Goal: Check status: Check status

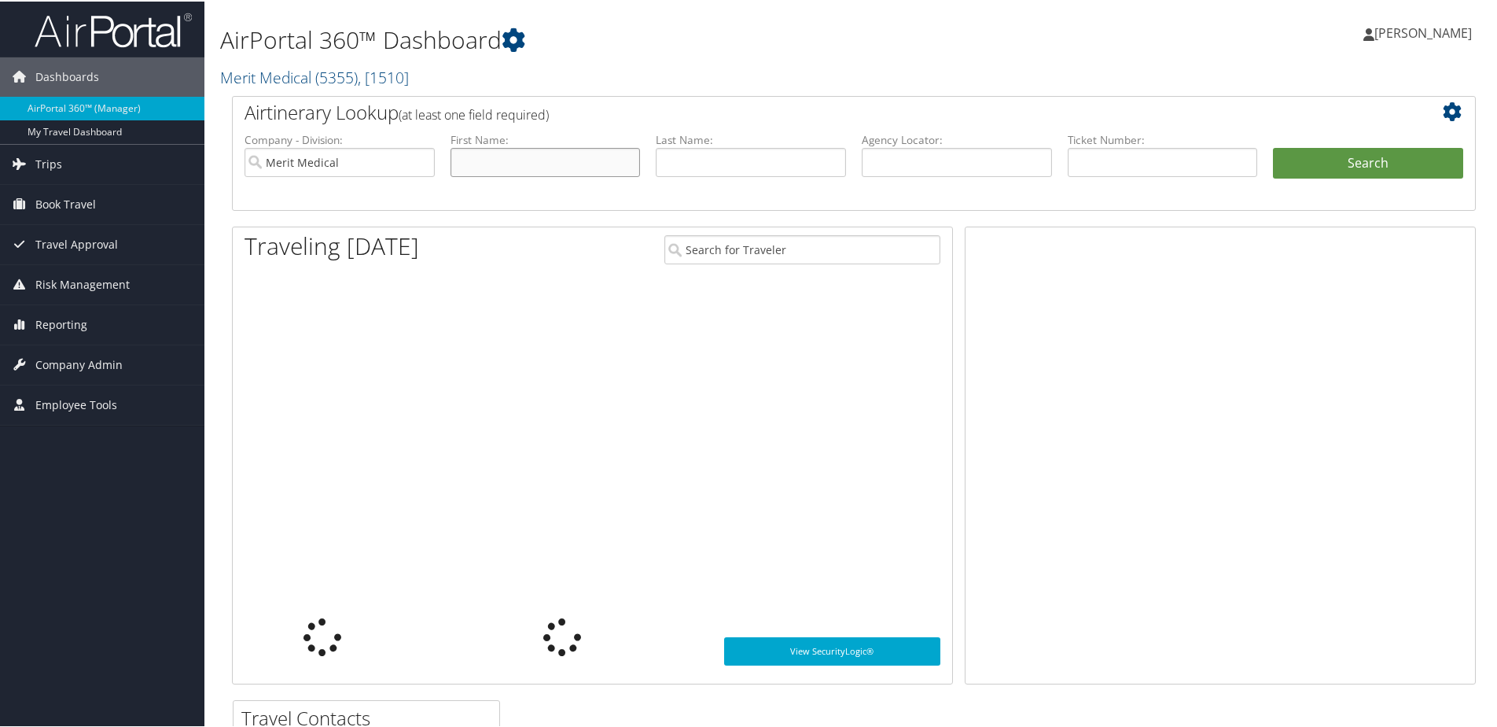
drag, startPoint x: 0, startPoint y: 0, endPoint x: 484, endPoint y: 157, distance: 508.6
click at [484, 157] on input "text" at bounding box center [546, 160] width 190 height 29
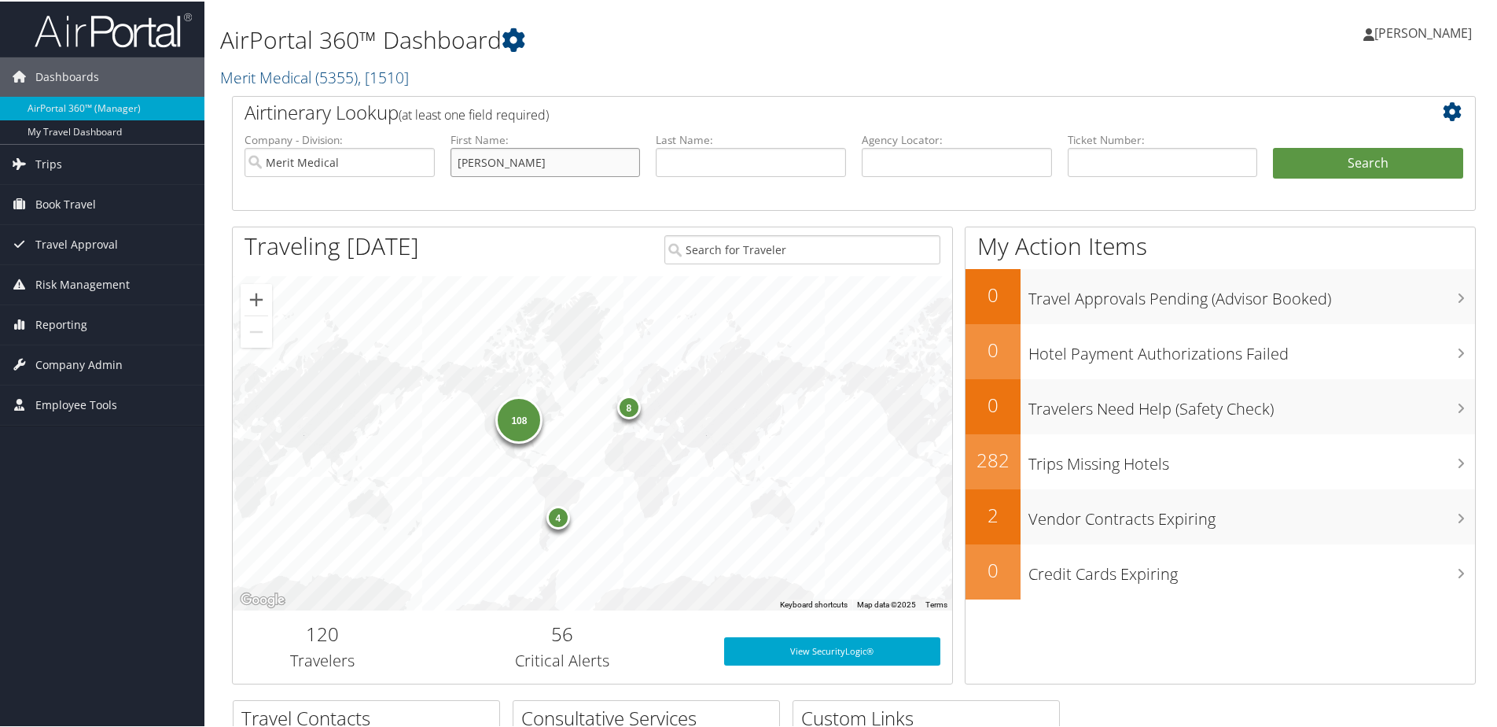
type input "[PERSON_NAME]"
click at [1355, 157] on button "Search" at bounding box center [1368, 161] width 190 height 31
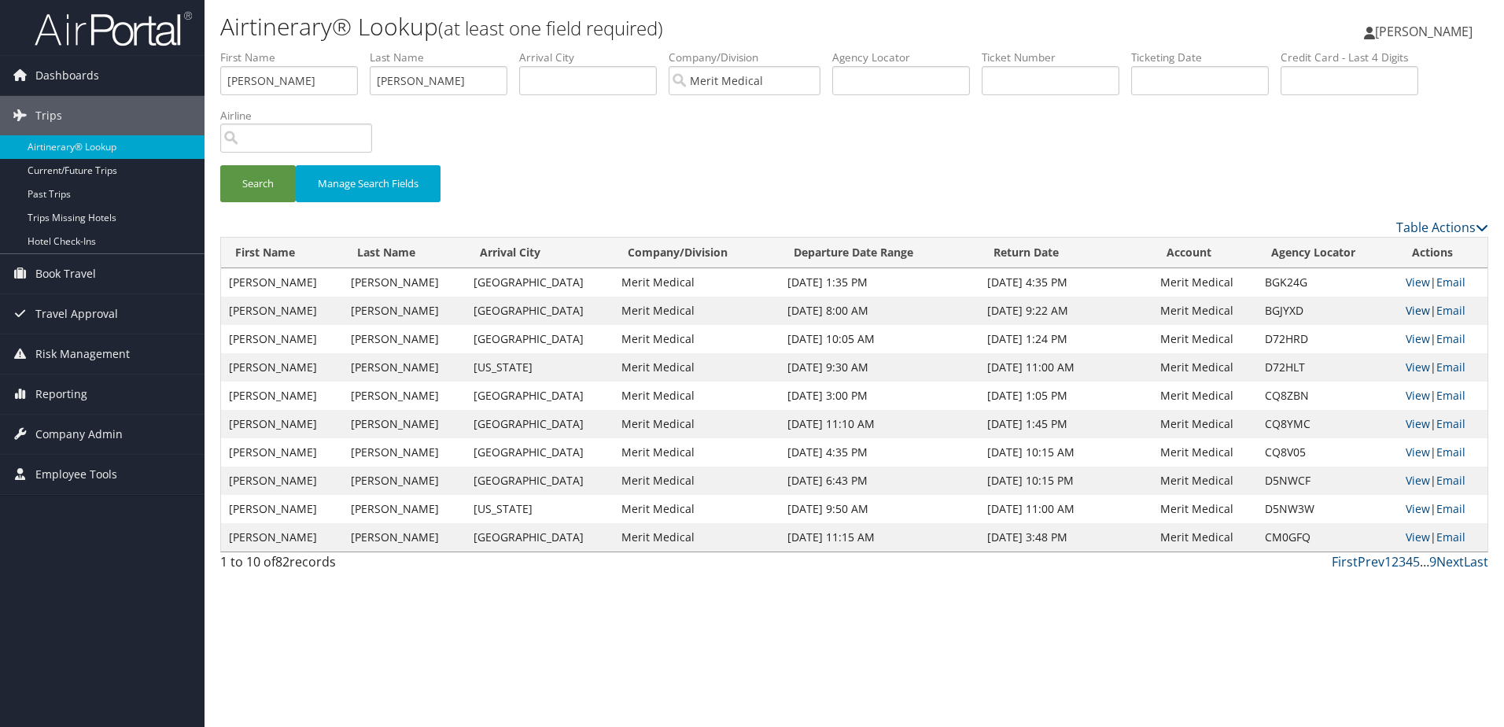
click at [1411, 308] on link "View" at bounding box center [1417, 310] width 24 height 15
click at [1407, 423] on link "View" at bounding box center [1417, 423] width 24 height 15
click at [1406, 459] on td "View | Email" at bounding box center [1443, 452] width 90 height 28
click at [1406, 451] on link "View" at bounding box center [1417, 451] width 24 height 15
click at [1408, 395] on link "View" at bounding box center [1417, 395] width 24 height 15
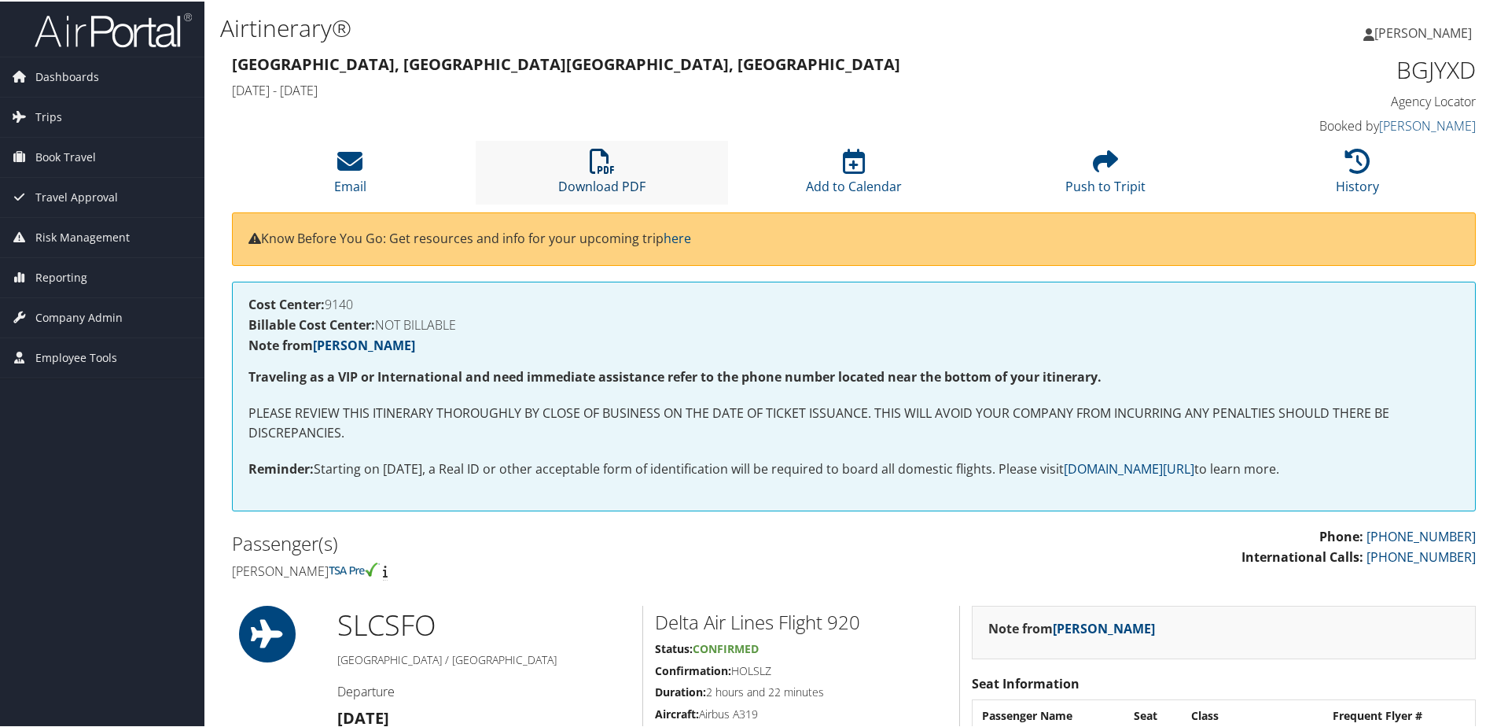
click at [597, 163] on icon at bounding box center [602, 159] width 25 height 25
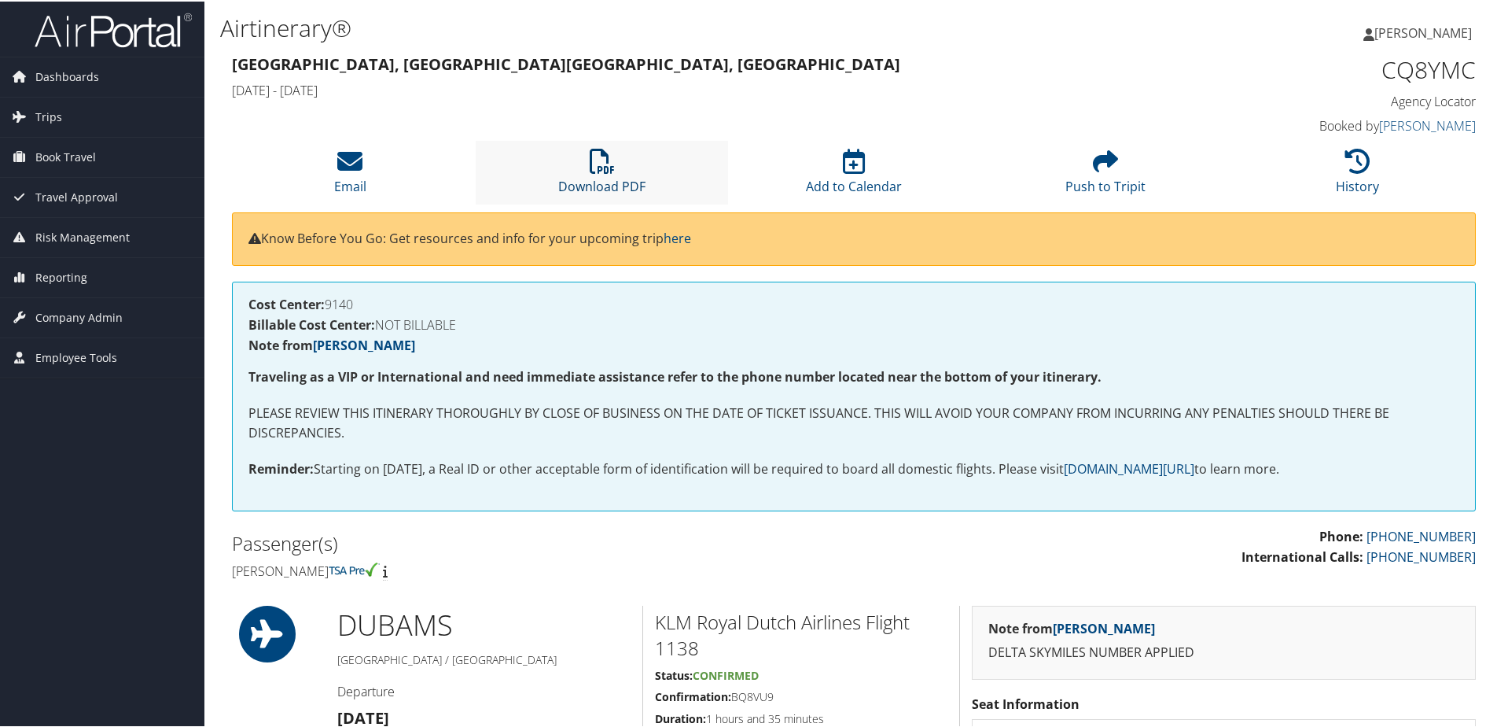
click at [595, 166] on icon at bounding box center [602, 159] width 25 height 25
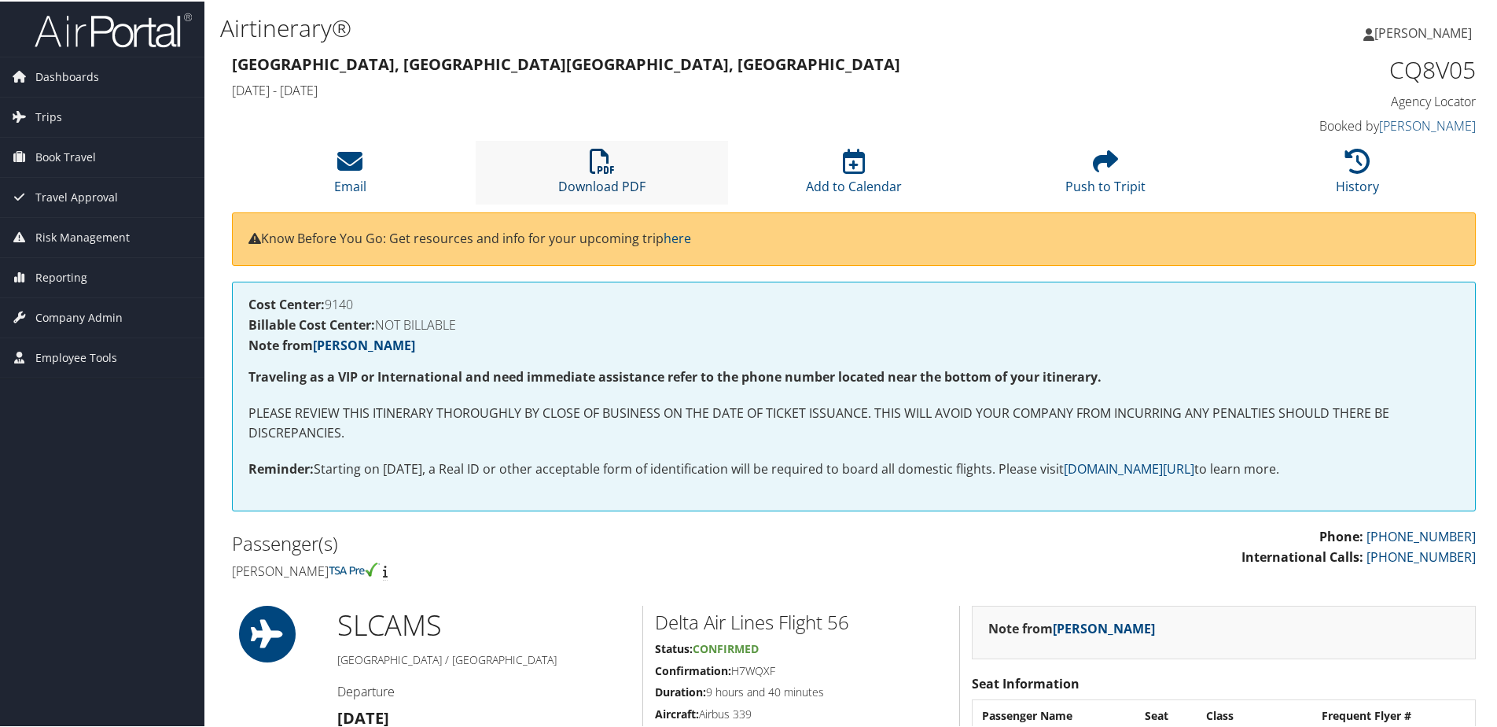
click at [598, 161] on icon at bounding box center [602, 159] width 25 height 25
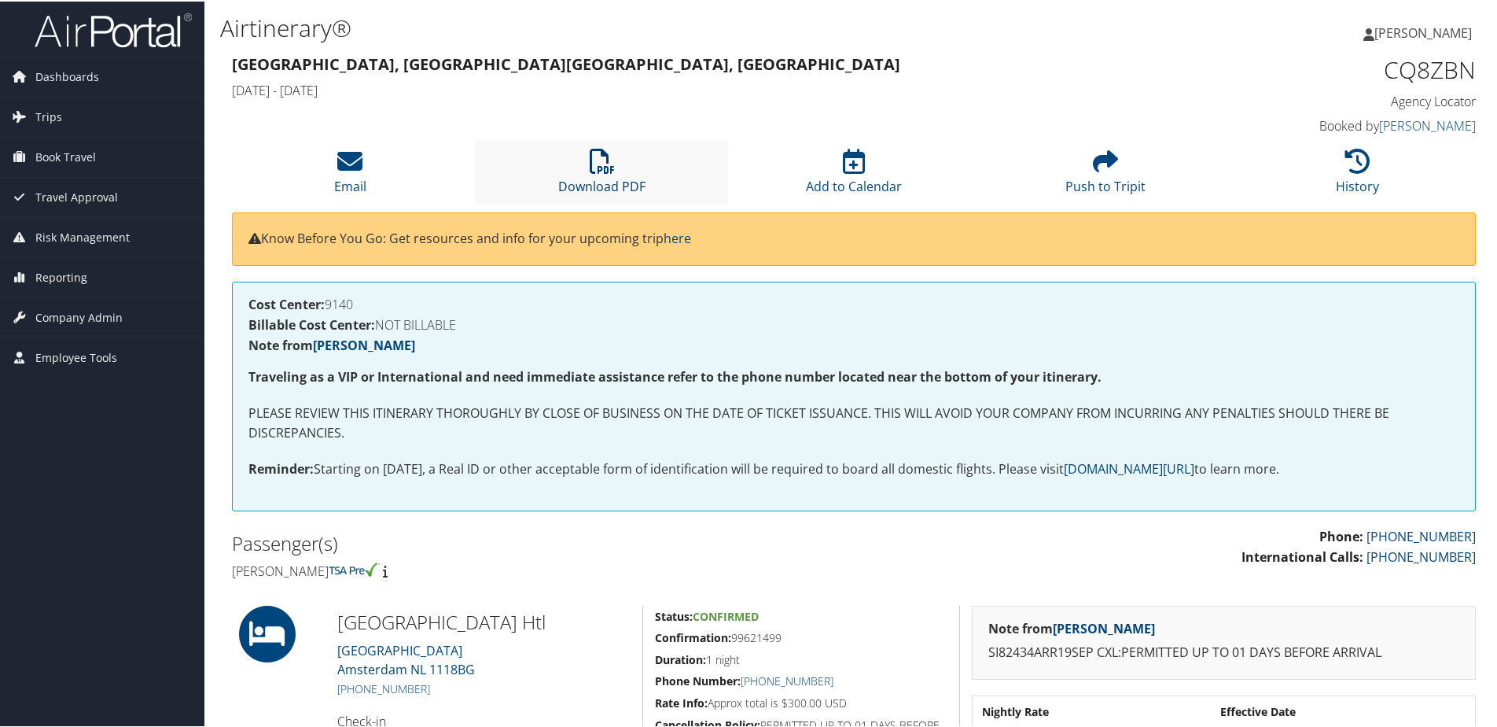
click at [596, 163] on icon at bounding box center [602, 159] width 25 height 25
